Goal: Task Accomplishment & Management: Complete application form

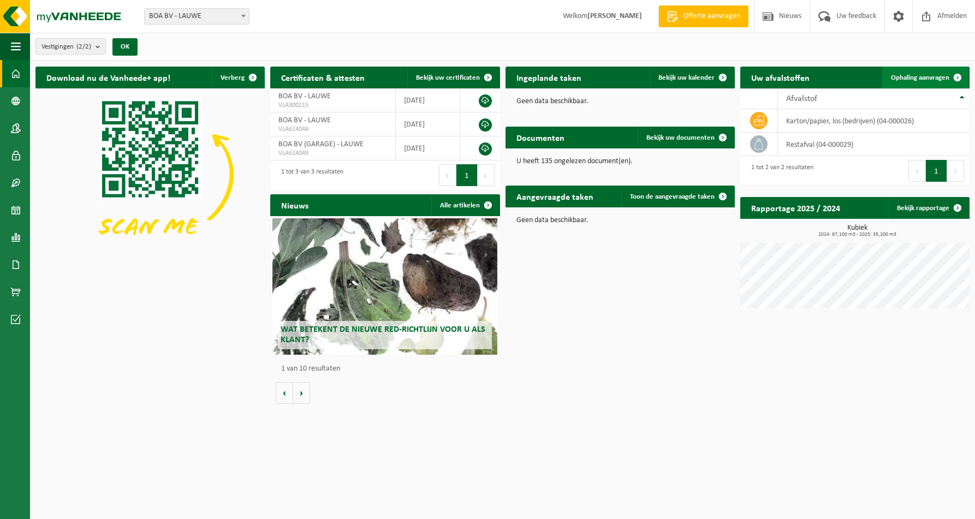
click at [908, 81] on span "Ophaling aanvragen" at bounding box center [919, 77] width 58 height 7
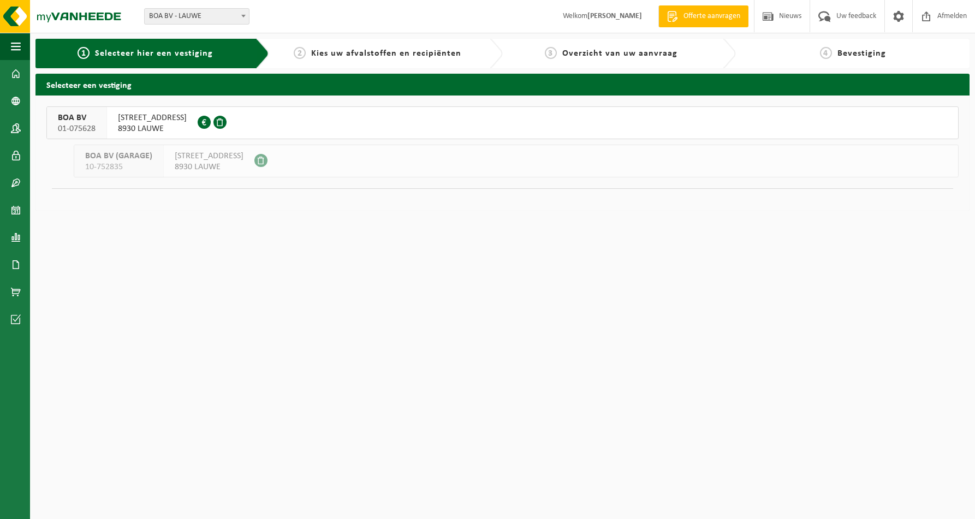
click at [85, 121] on span "BOA BV" at bounding box center [77, 117] width 38 height 11
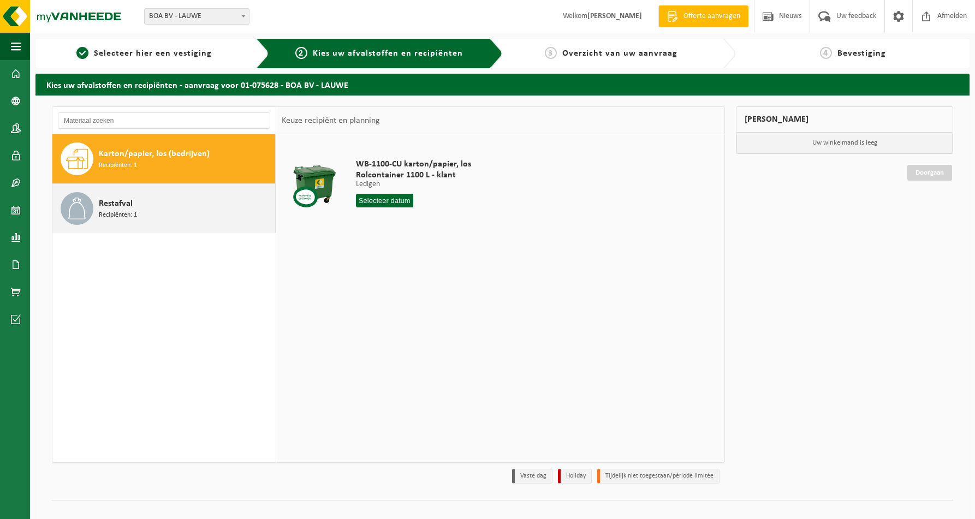
click at [92, 210] on span at bounding box center [77, 208] width 33 height 33
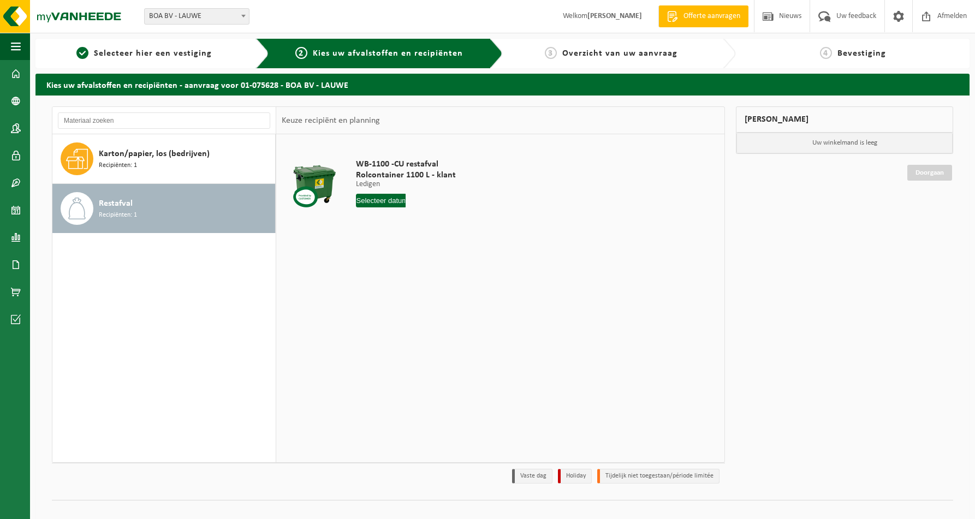
click at [370, 200] on input "text" at bounding box center [381, 201] width 50 height 14
click at [385, 312] on div "19" at bounding box center [384, 314] width 19 height 17
type input "Van [DATE]"
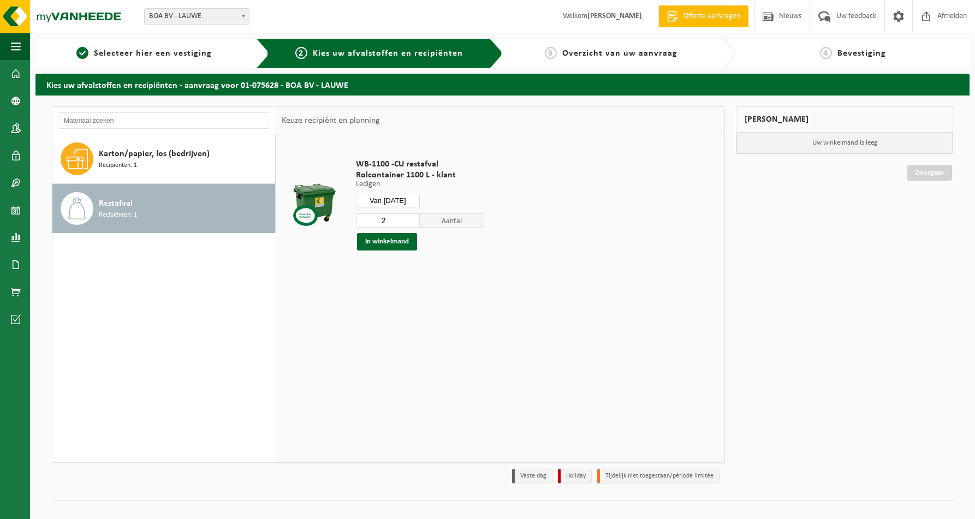
drag, startPoint x: 382, startPoint y: 223, endPoint x: 371, endPoint y: 223, distance: 11.5
click at [371, 223] on input "2" at bounding box center [388, 220] width 64 height 14
type input "1"
click at [376, 240] on button "In winkelmand" at bounding box center [387, 241] width 60 height 17
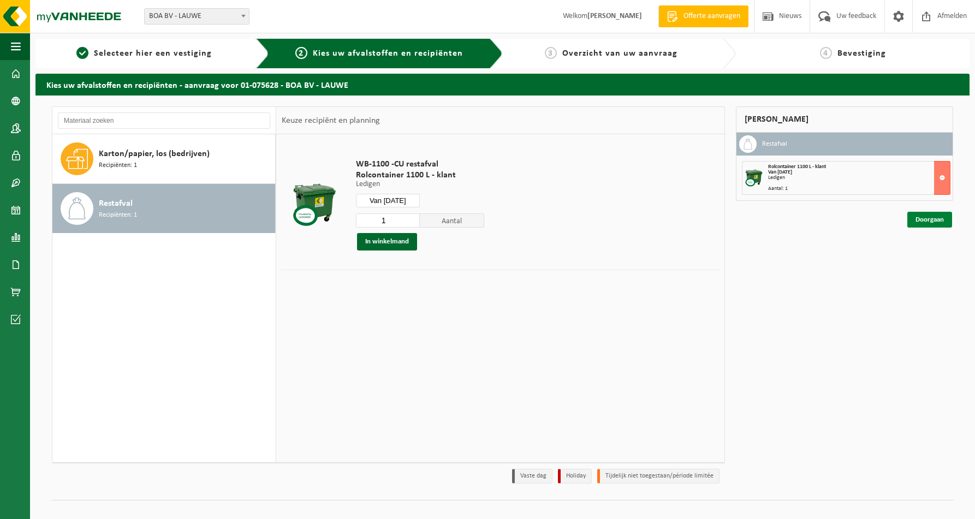
click at [925, 219] on link "Doorgaan" at bounding box center [929, 220] width 45 height 16
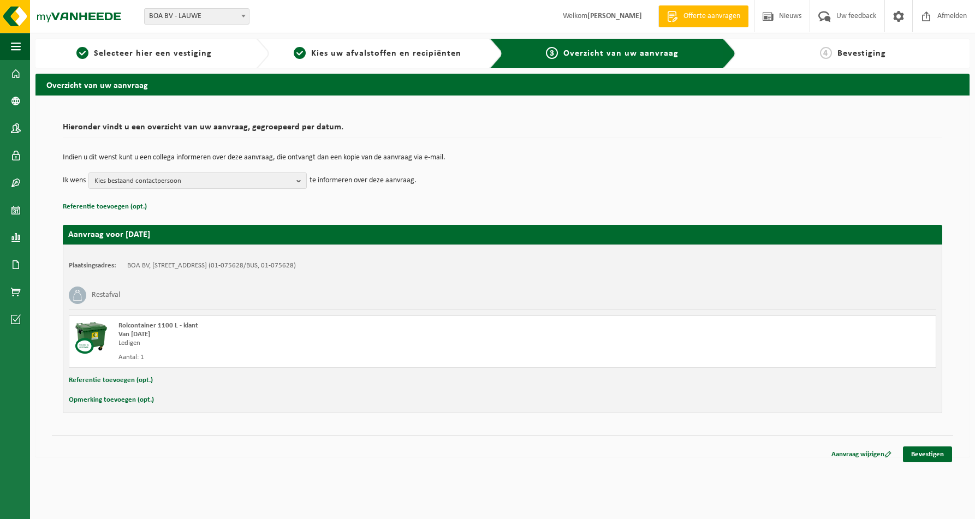
click at [854, 55] on span "Bevestiging" at bounding box center [861, 53] width 49 height 9
click at [917, 458] on link "Bevestigen" at bounding box center [926, 454] width 49 height 16
